Goal: Information Seeking & Learning: Find specific fact

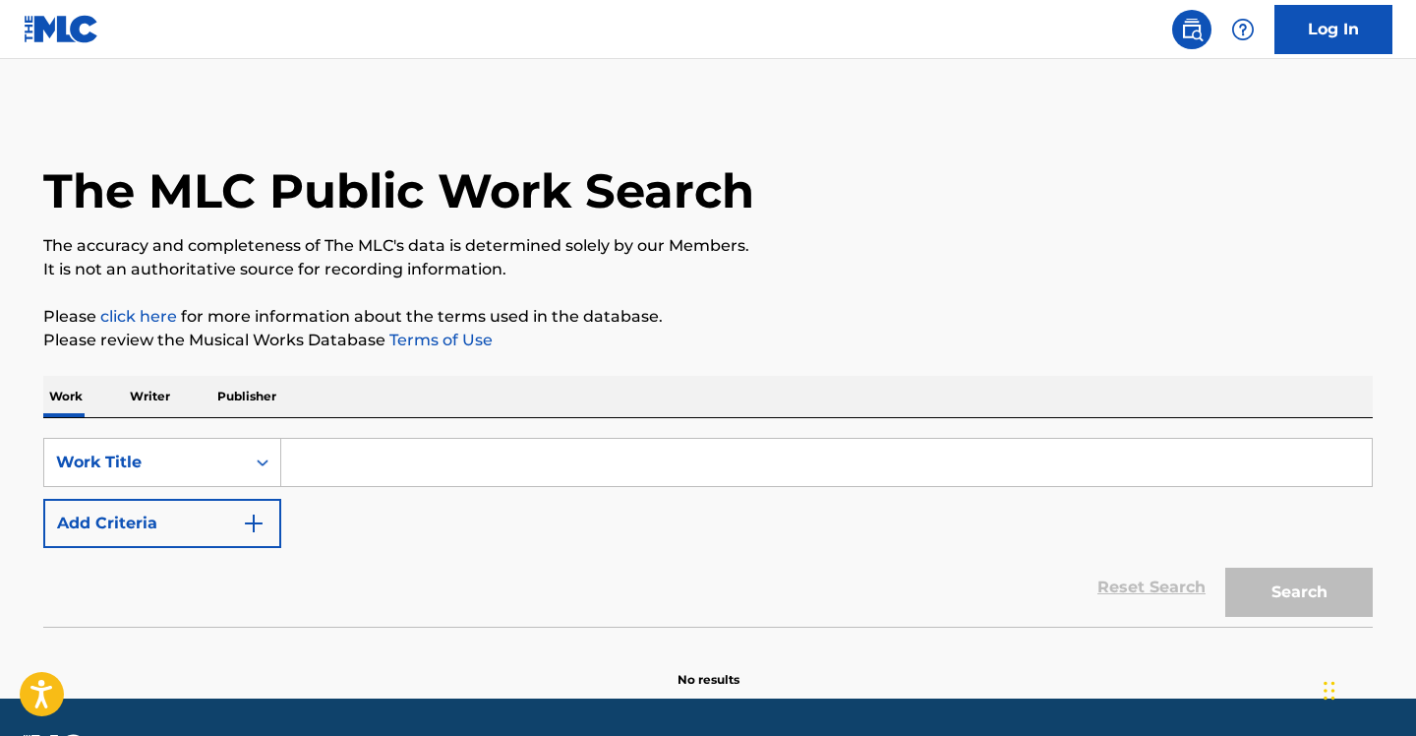
click at [390, 465] on input "Search Form" at bounding box center [826, 462] width 1091 height 47
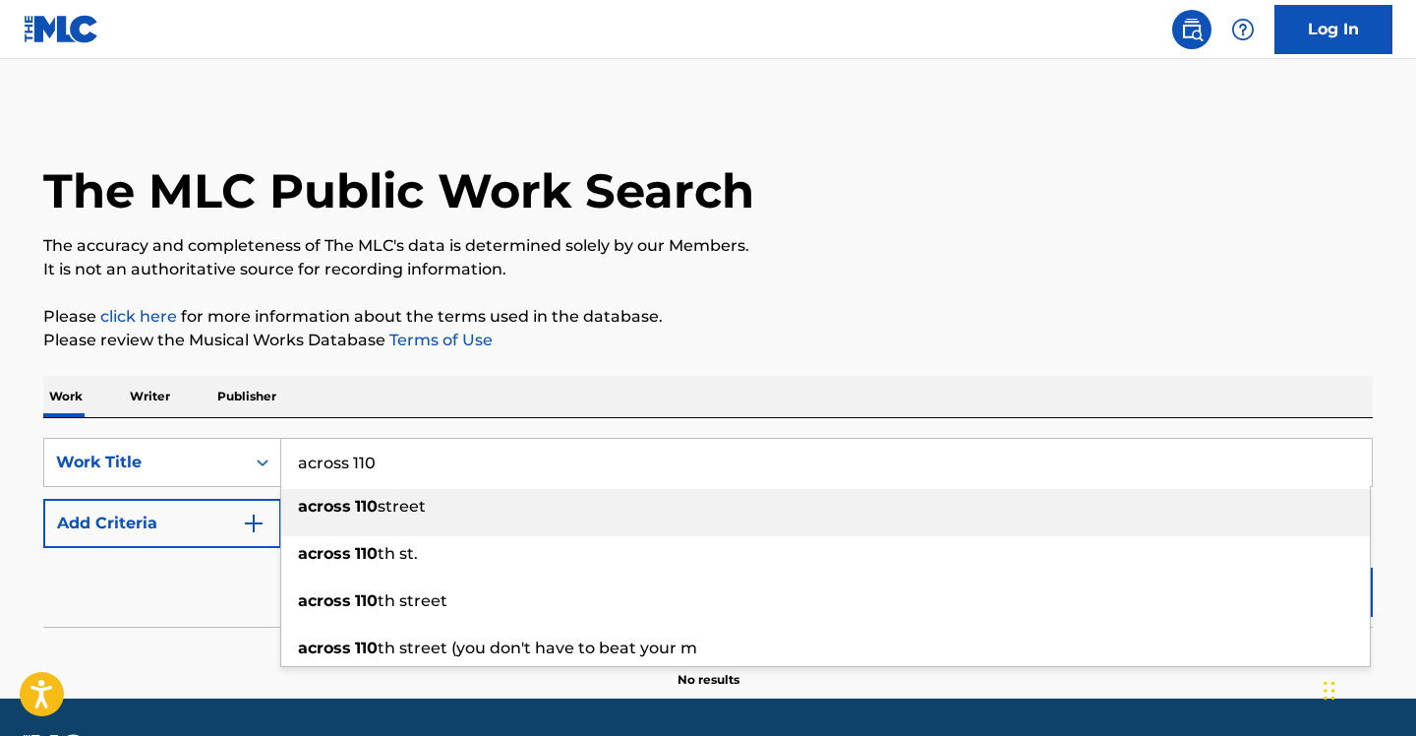
type input "across 110"
click at [815, 316] on p "Please click here for more information about the terms used in the database." at bounding box center [708, 317] width 1330 height 24
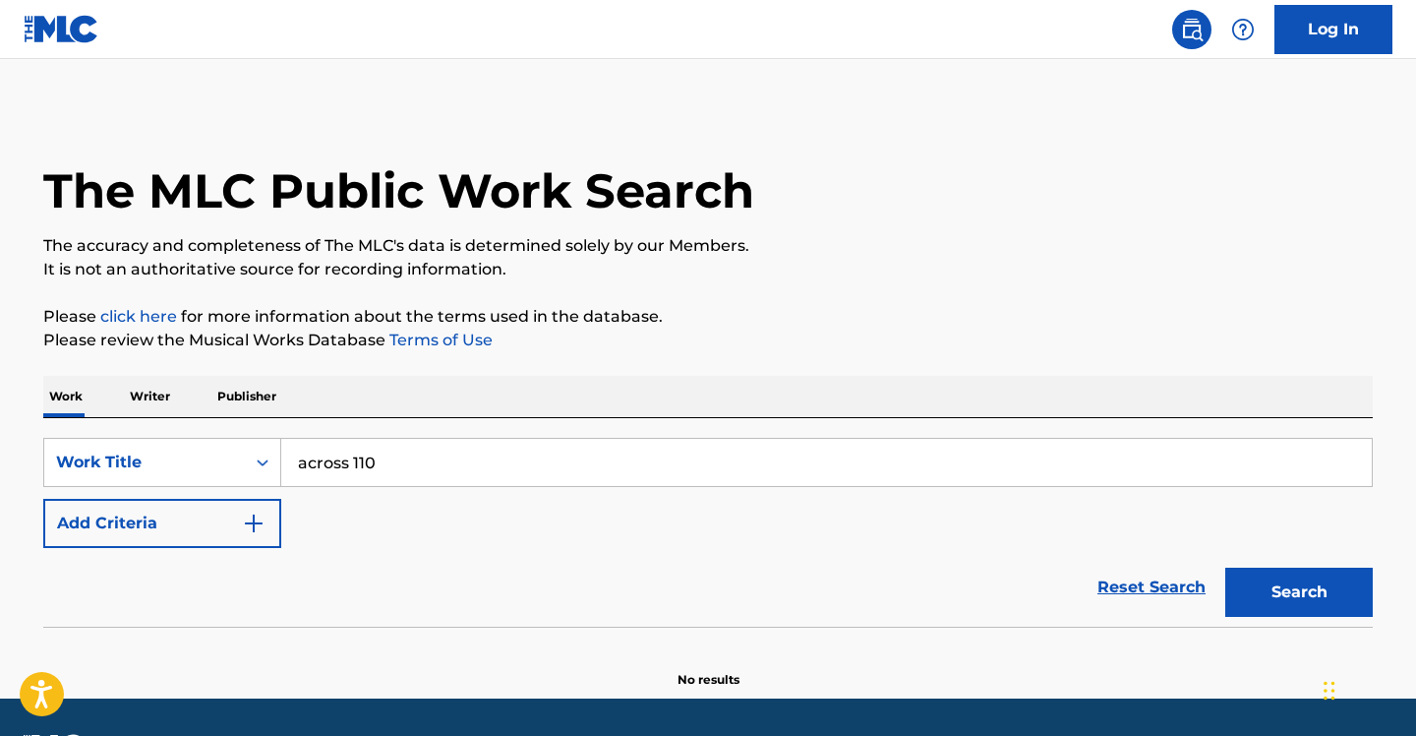
click at [216, 528] on button "Add Criteria" at bounding box center [162, 523] width 238 height 49
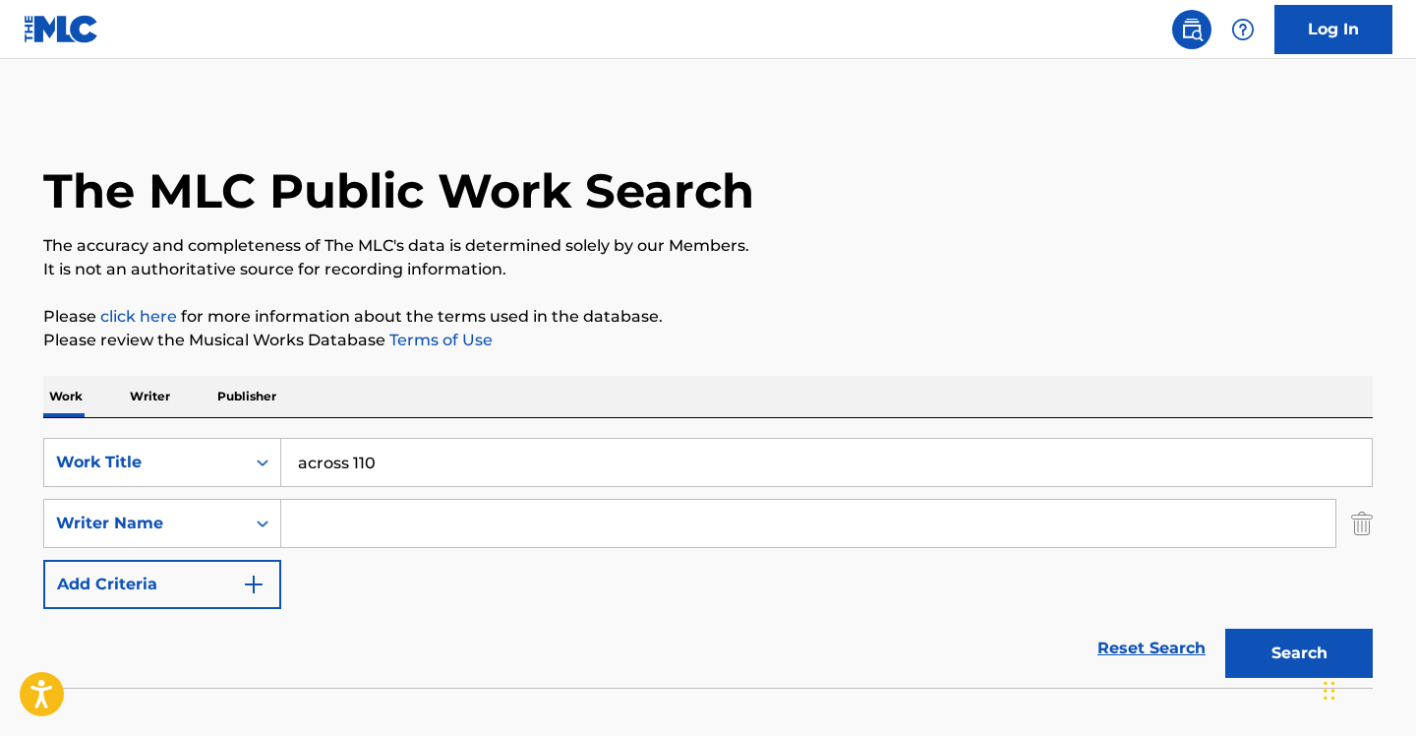
click at [356, 520] on input "Search Form" at bounding box center [808, 523] width 1054 height 47
type input "[PERSON_NAME]"
click at [1225, 628] on button "Search" at bounding box center [1299, 652] width 148 height 49
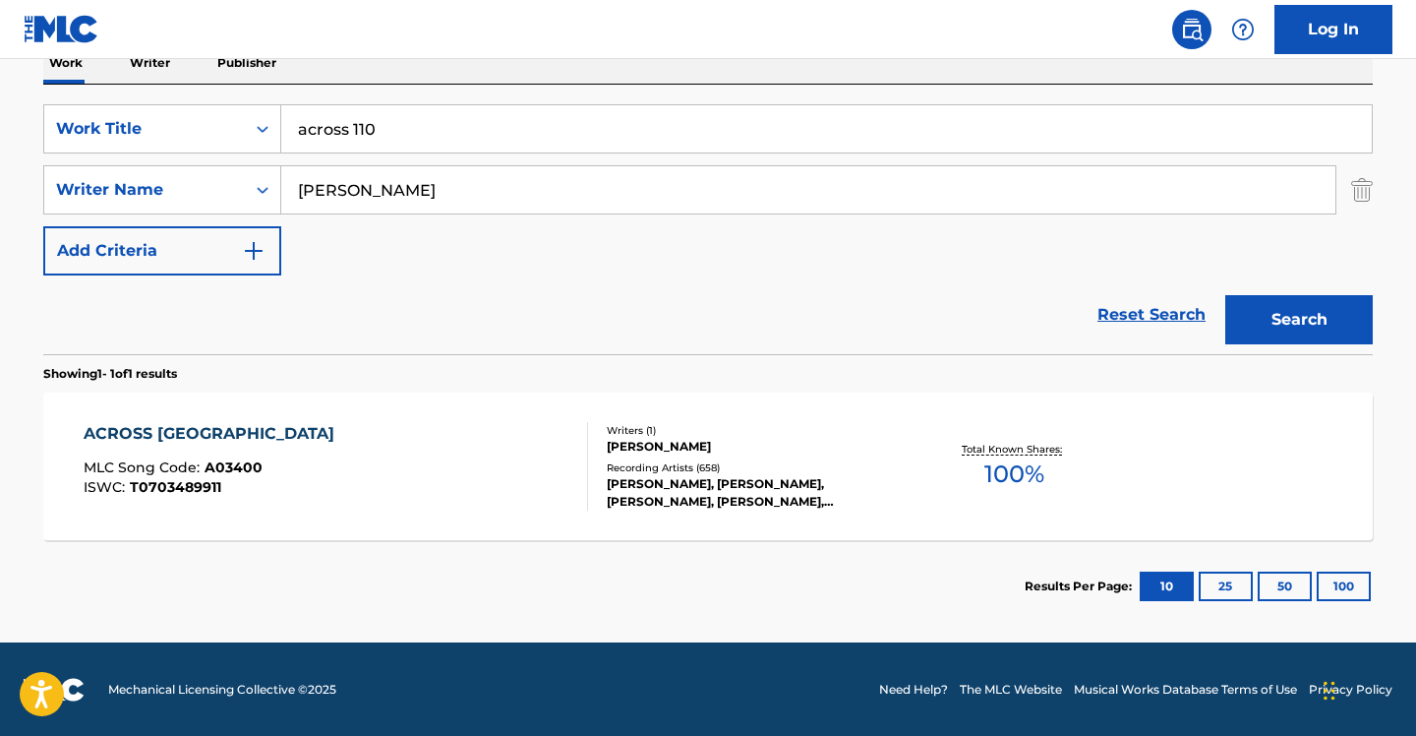
scroll to position [334, 0]
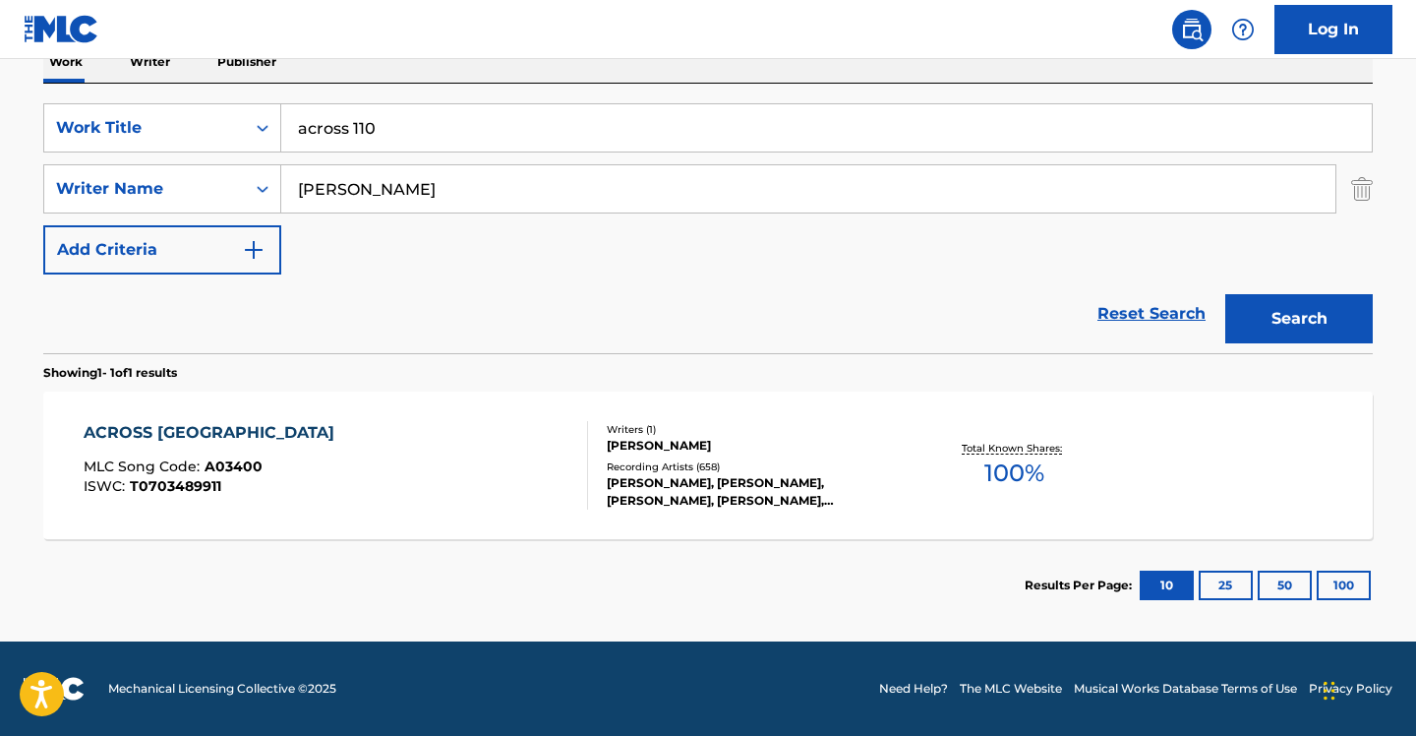
click at [229, 432] on div "ACROSS [GEOGRAPHIC_DATA]" at bounding box center [214, 433] width 261 height 24
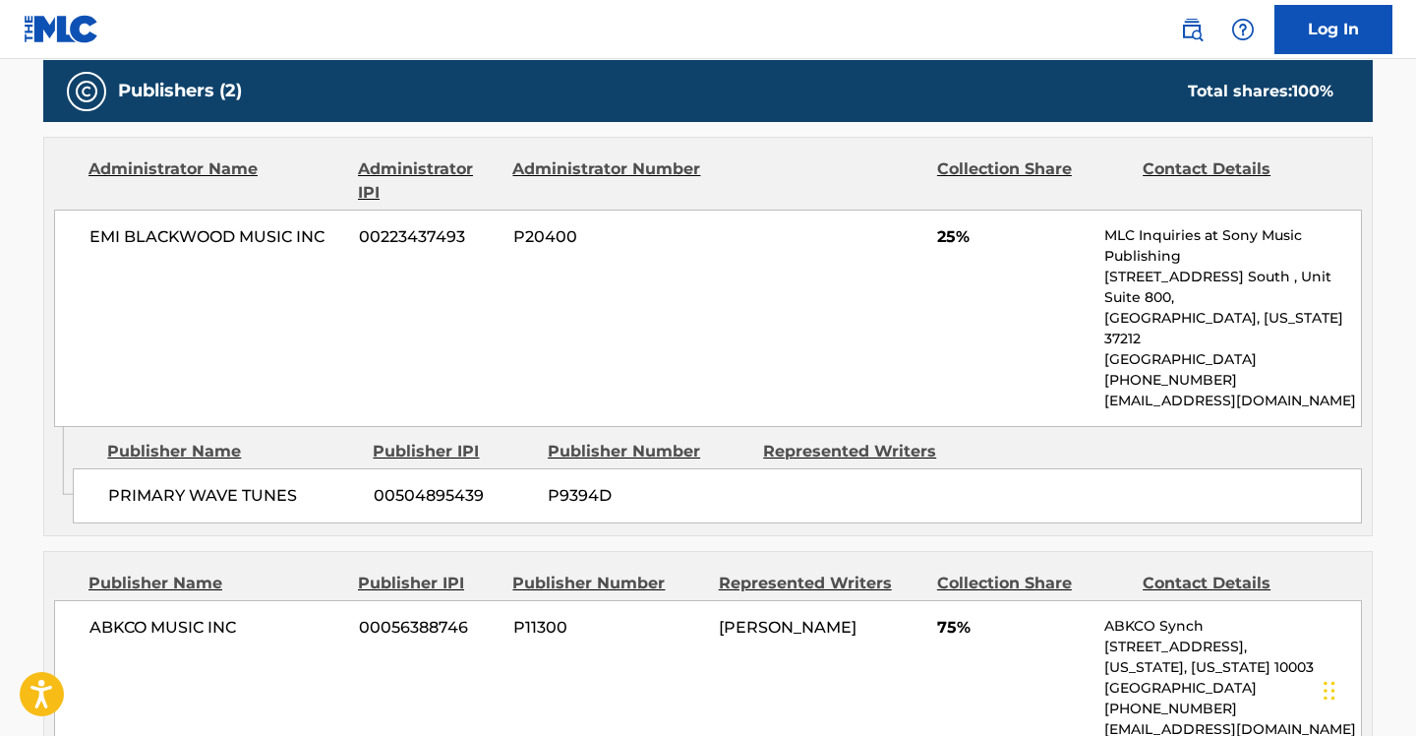
scroll to position [1082, 0]
